Goal: Navigation & Orientation: Find specific page/section

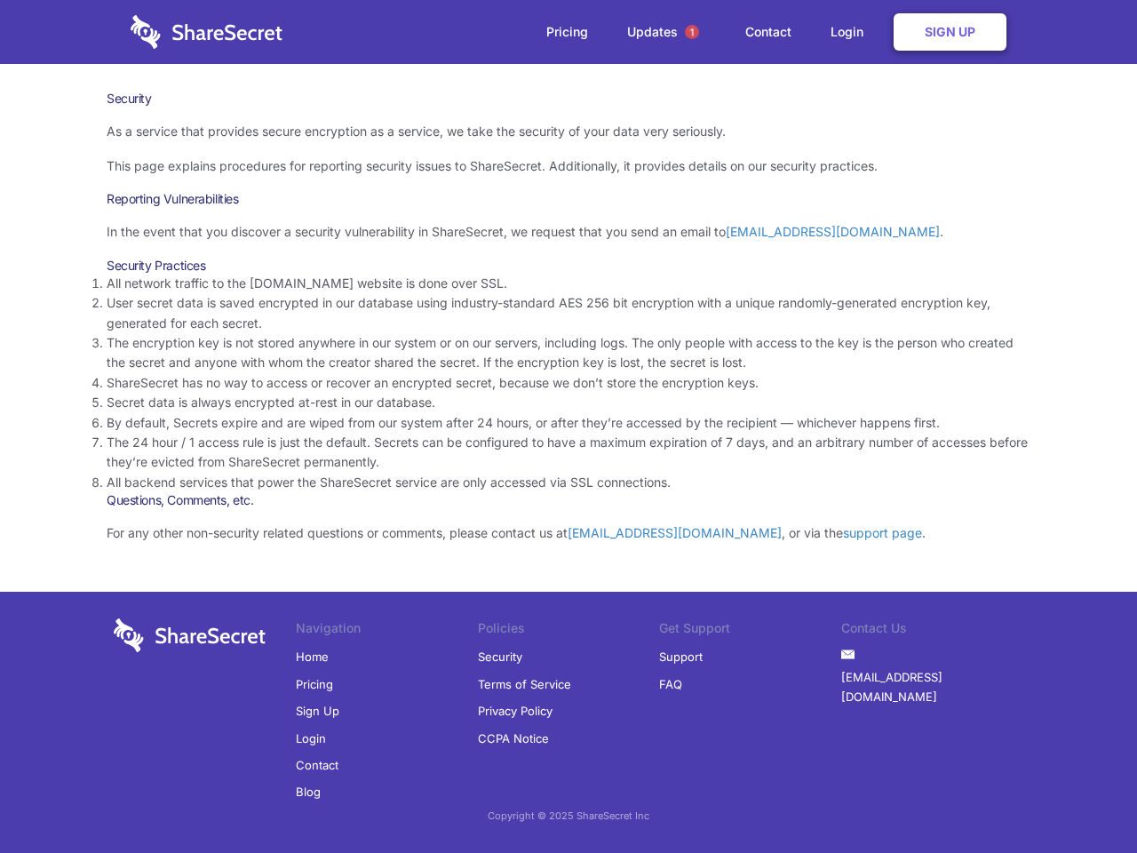
click at [568, 426] on li "By default, Secrets expire and are wiped from our system after 24 hours, or aft…" at bounding box center [569, 423] width 924 height 20
click at [692, 32] on span "1" at bounding box center [692, 32] width 14 height 14
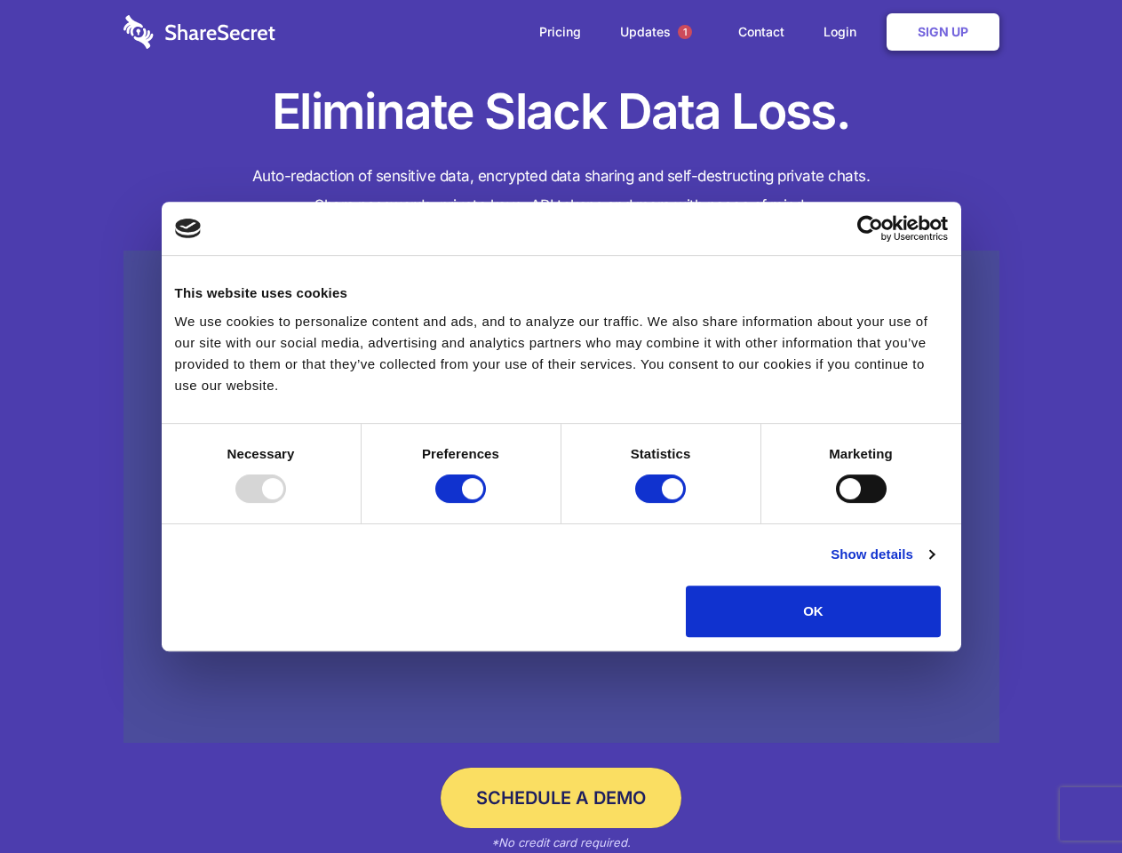
click at [286, 503] on div at bounding box center [260, 488] width 51 height 28
click at [486, 503] on input "Preferences" at bounding box center [460, 488] width 51 height 28
checkbox input "false"
click at [662, 503] on input "Statistics" at bounding box center [660, 488] width 51 height 28
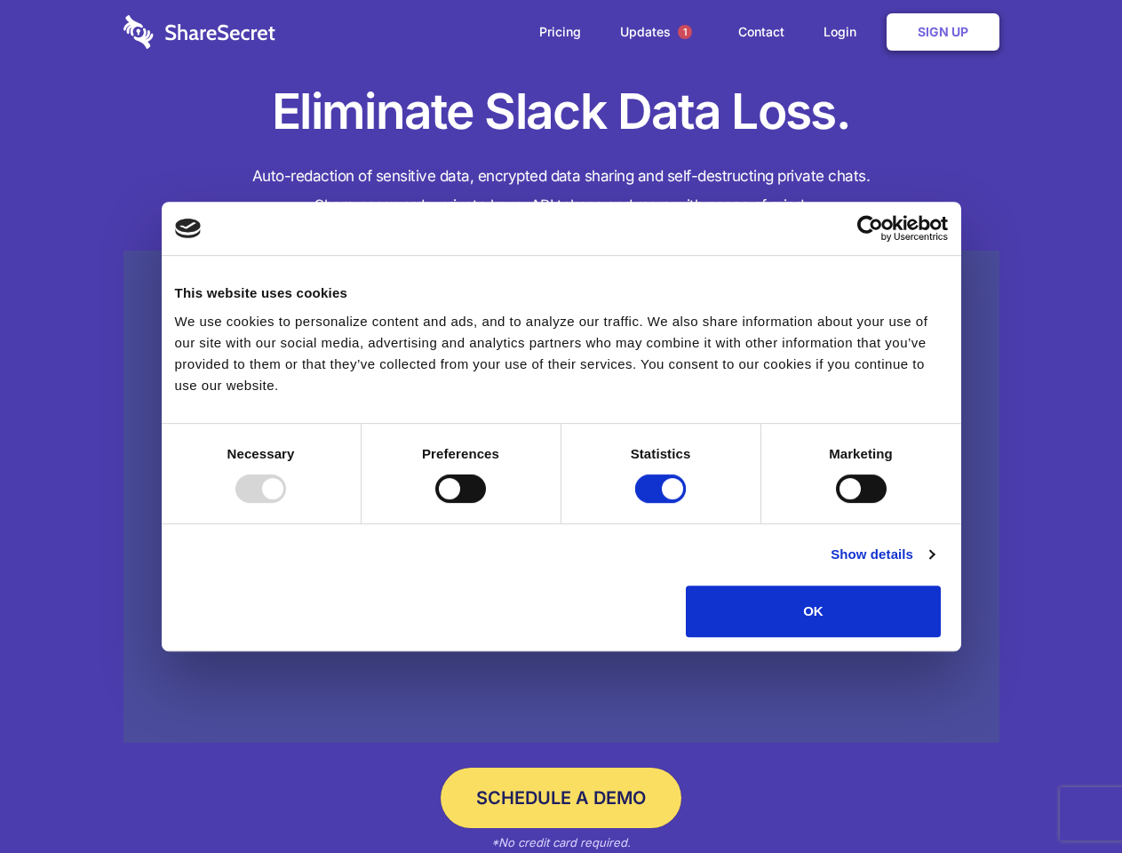
checkbox input "false"
click at [836, 503] on input "Marketing" at bounding box center [861, 488] width 51 height 28
checkbox input "true"
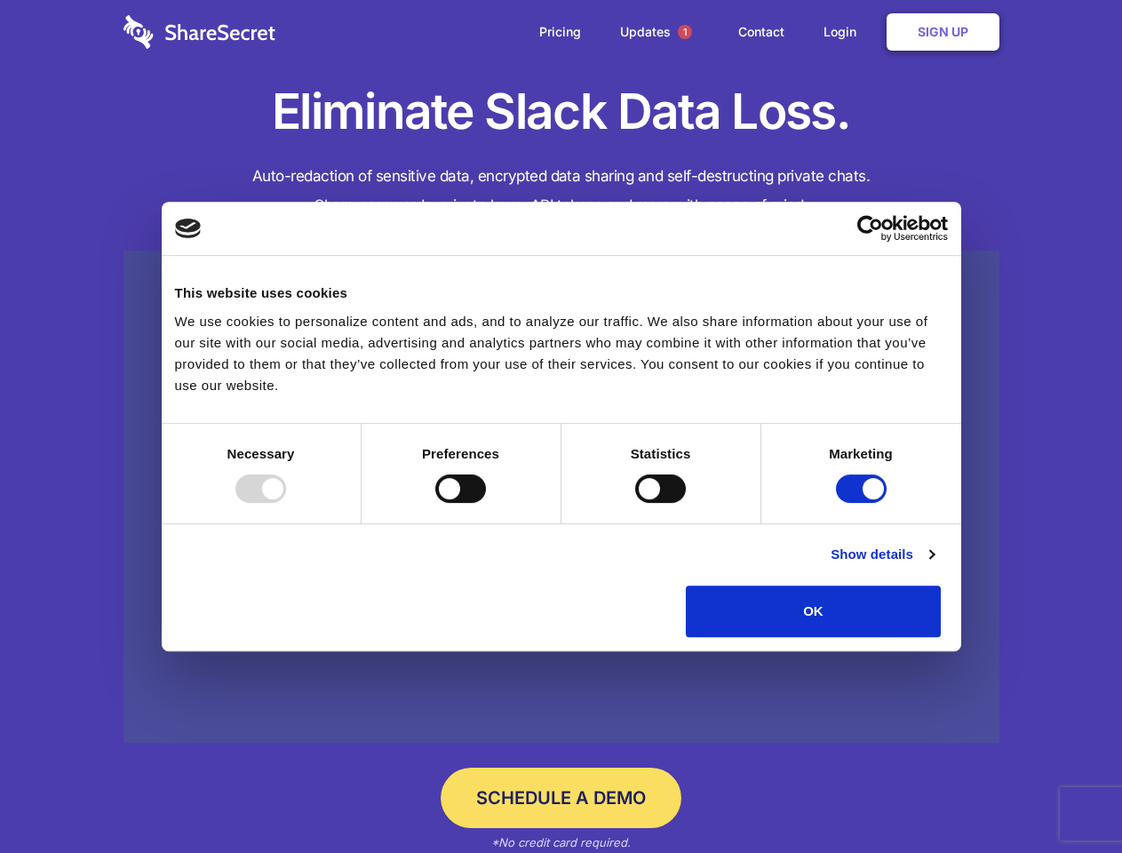
click at [933, 565] on link "Show details" at bounding box center [881, 553] width 103 height 21
click at [0, 0] on li "Necessary 7 Necessary cookies help make a website usable by enabling basic func…" at bounding box center [0, 0] width 0 height 0
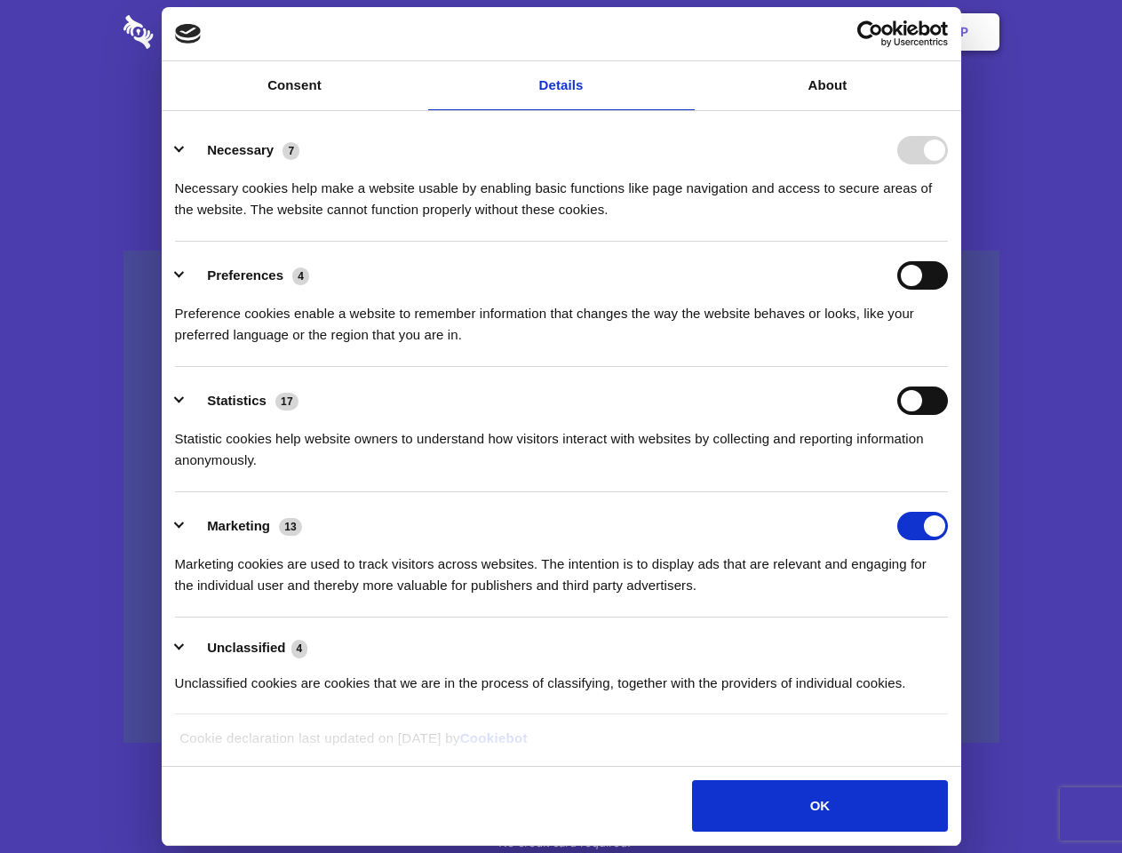
click at [684, 32] on span "1" at bounding box center [685, 32] width 14 height 14
